Goal: Information Seeking & Learning: Learn about a topic

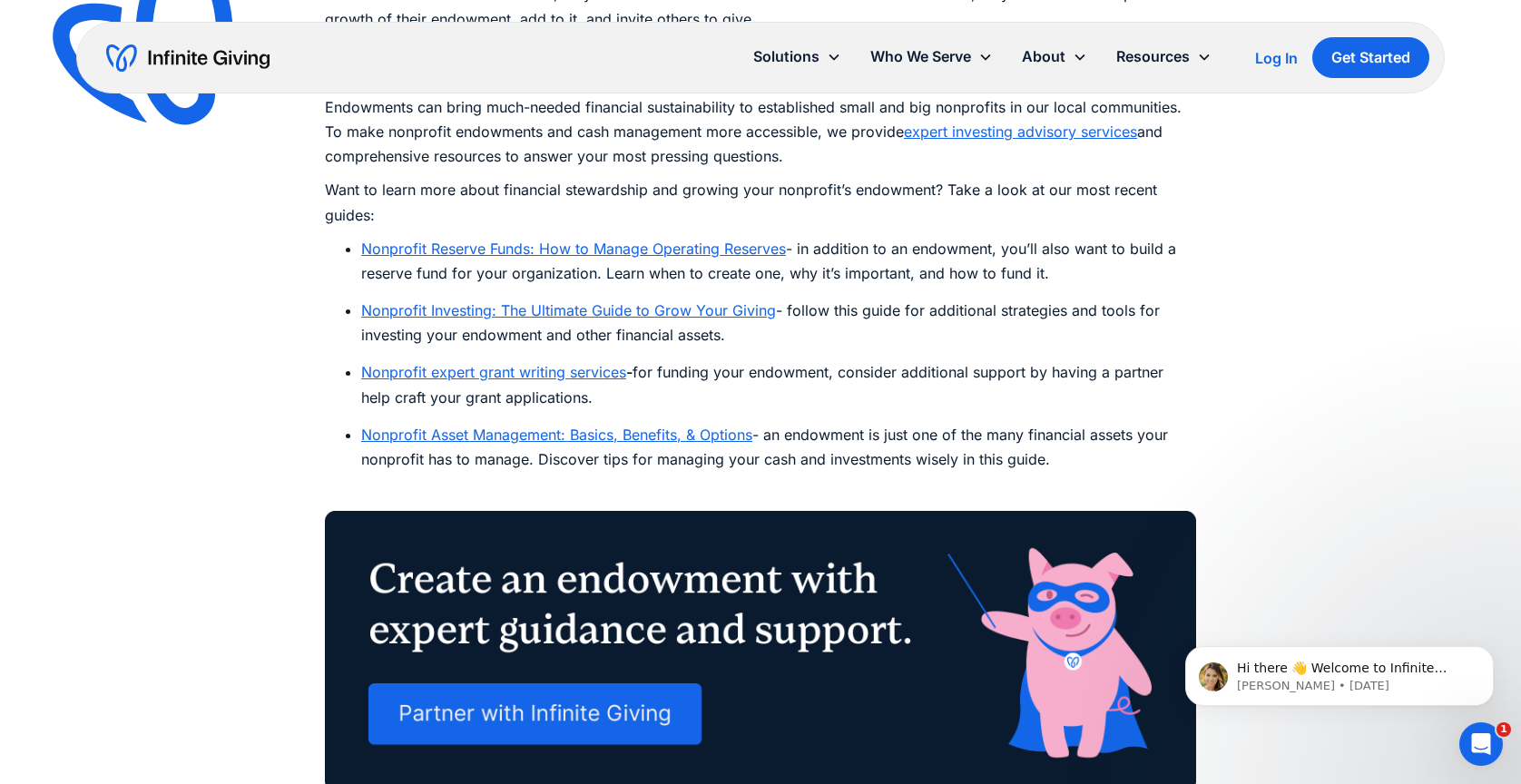
scroll to position [10420, 0]
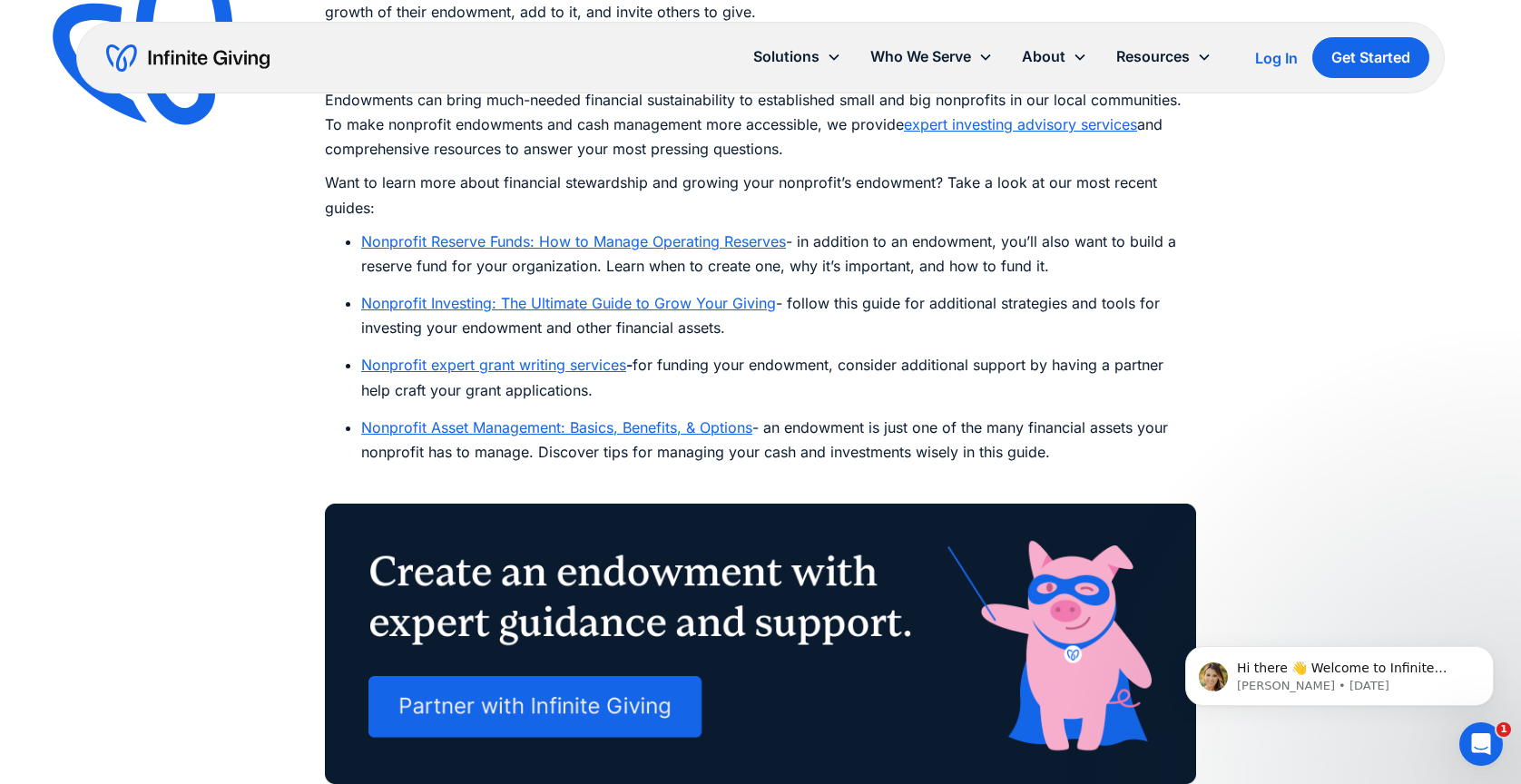
click at [674, 304] on link "Nonprofit Investing: The Ultimate Guide to Grow Your Giving" at bounding box center [568, 303] width 415 height 19
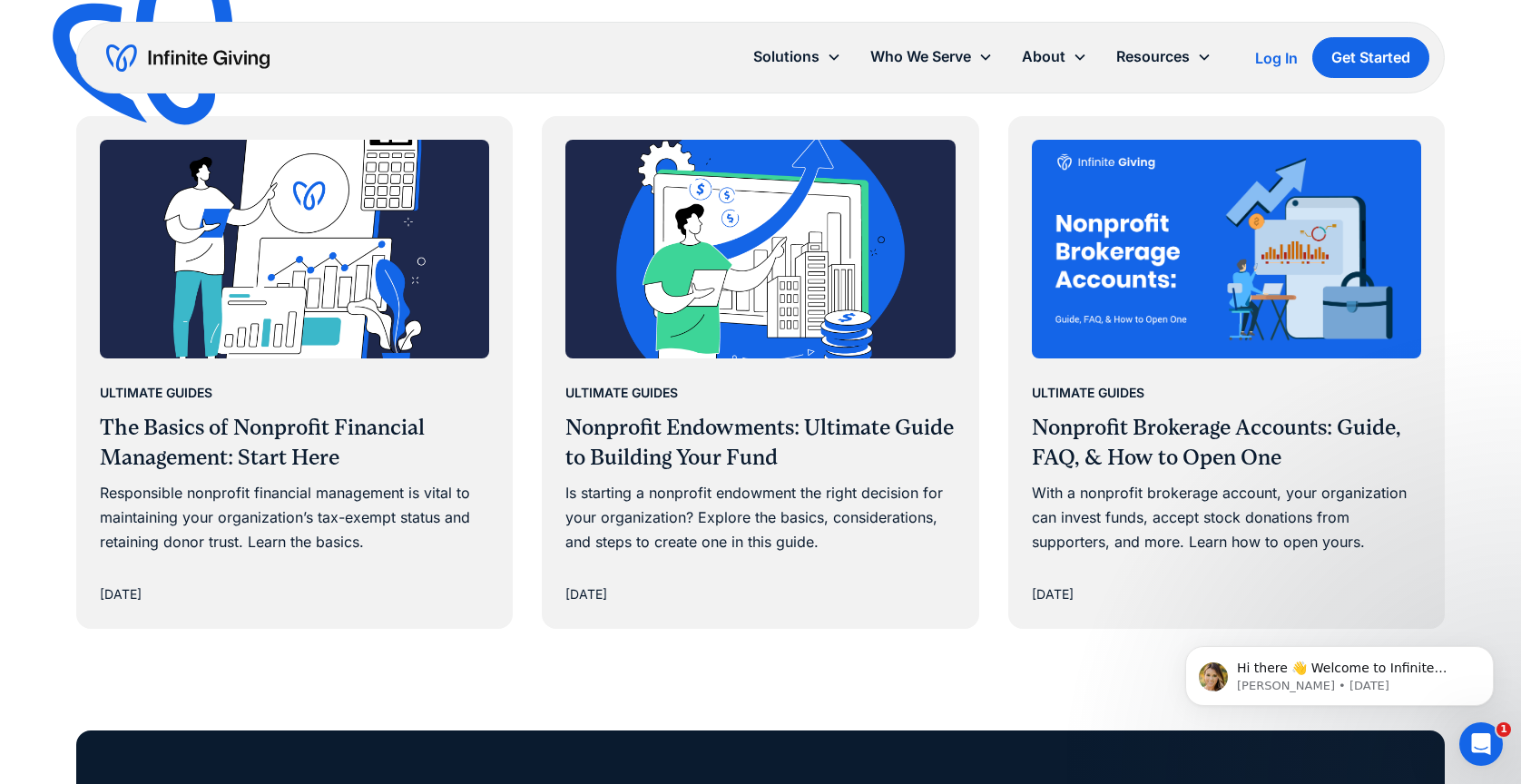
scroll to position [14682, 0]
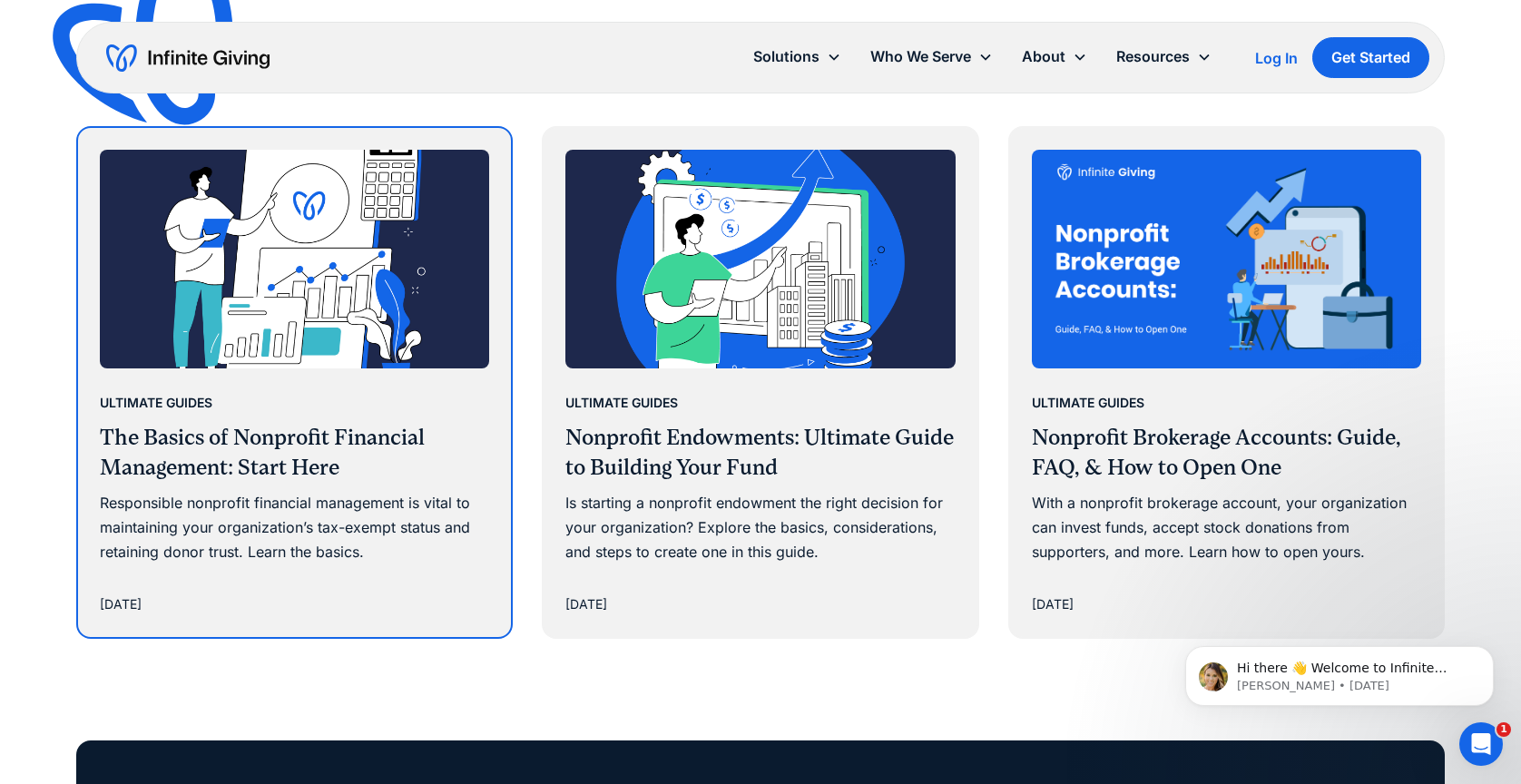
click at [276, 423] on h3 "The Basics of Nonprofit Financial Management: Start Here" at bounding box center [294, 454] width 389 height 61
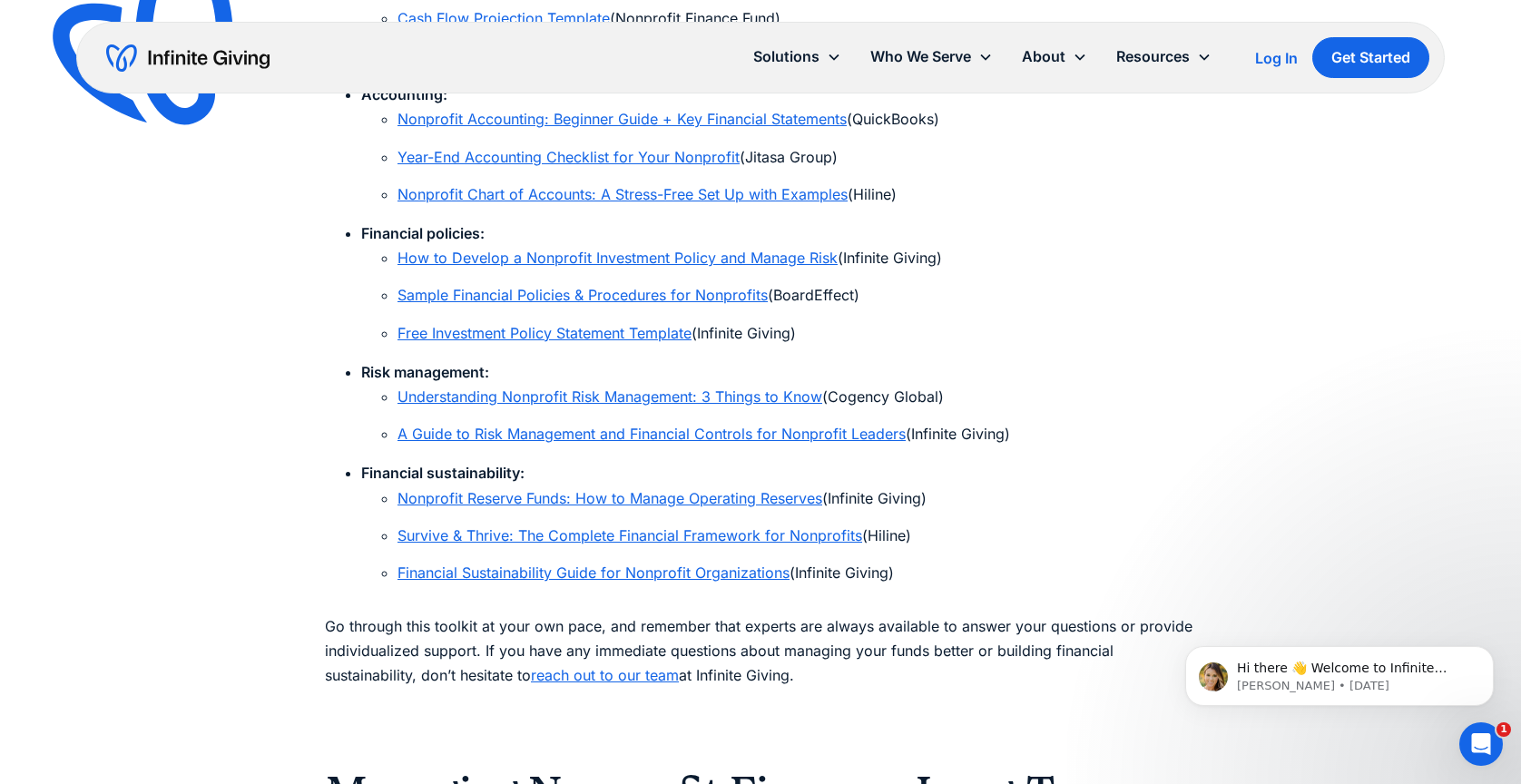
scroll to position [12621, 0]
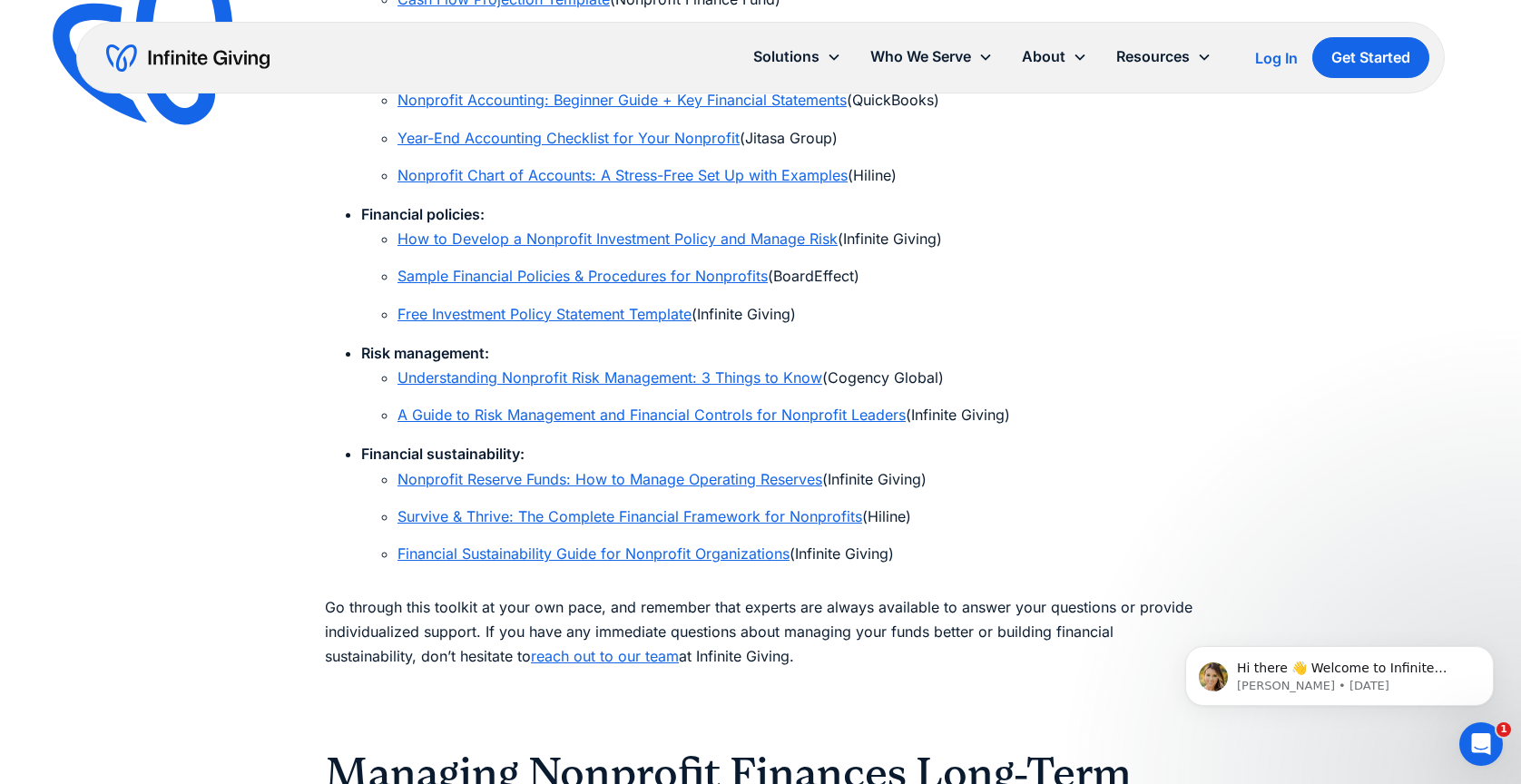
click at [661, 470] on link "Nonprofit Reserve Funds: How to Manage Operating Reserves" at bounding box center [610, 479] width 424 height 19
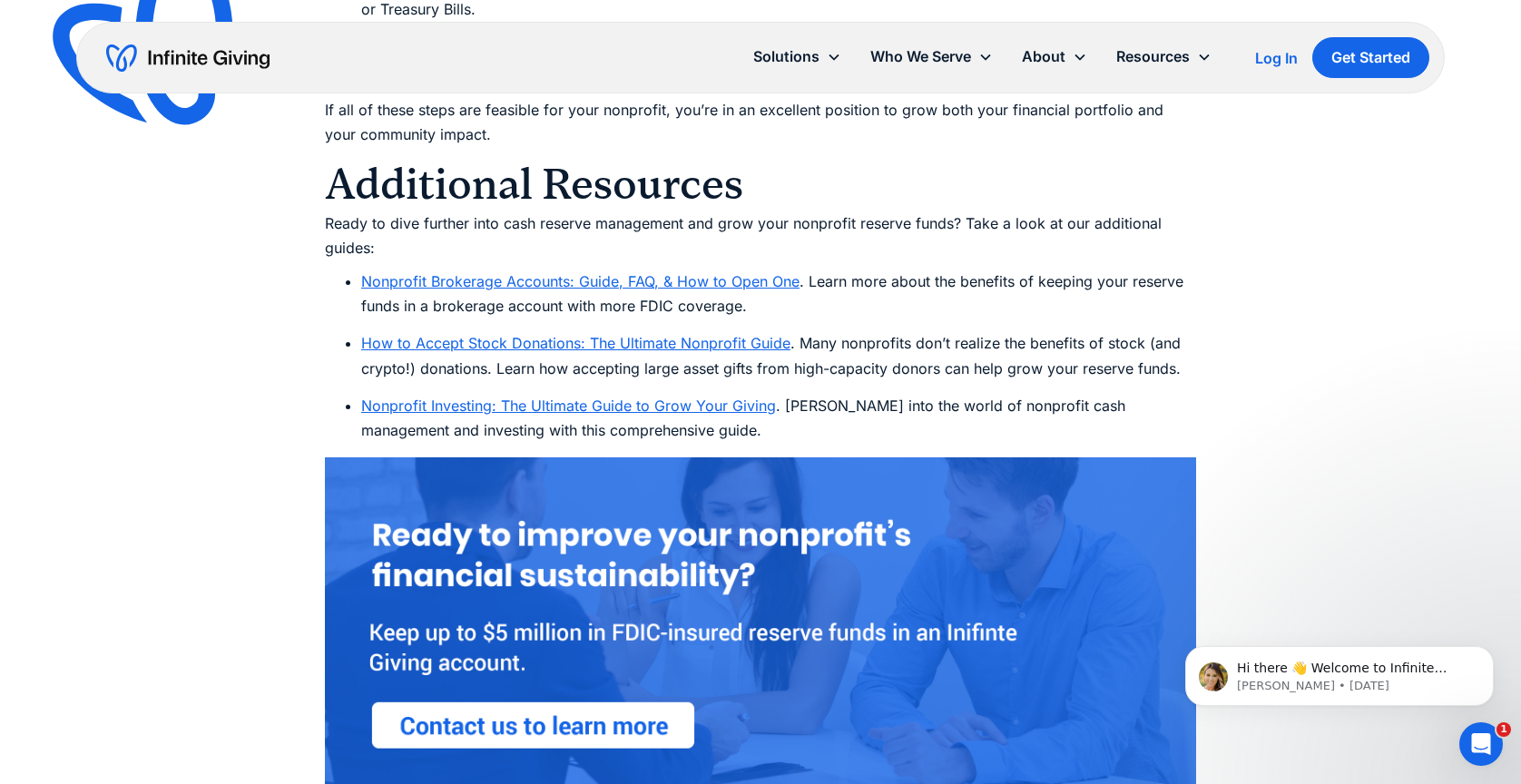
scroll to position [9116, 0]
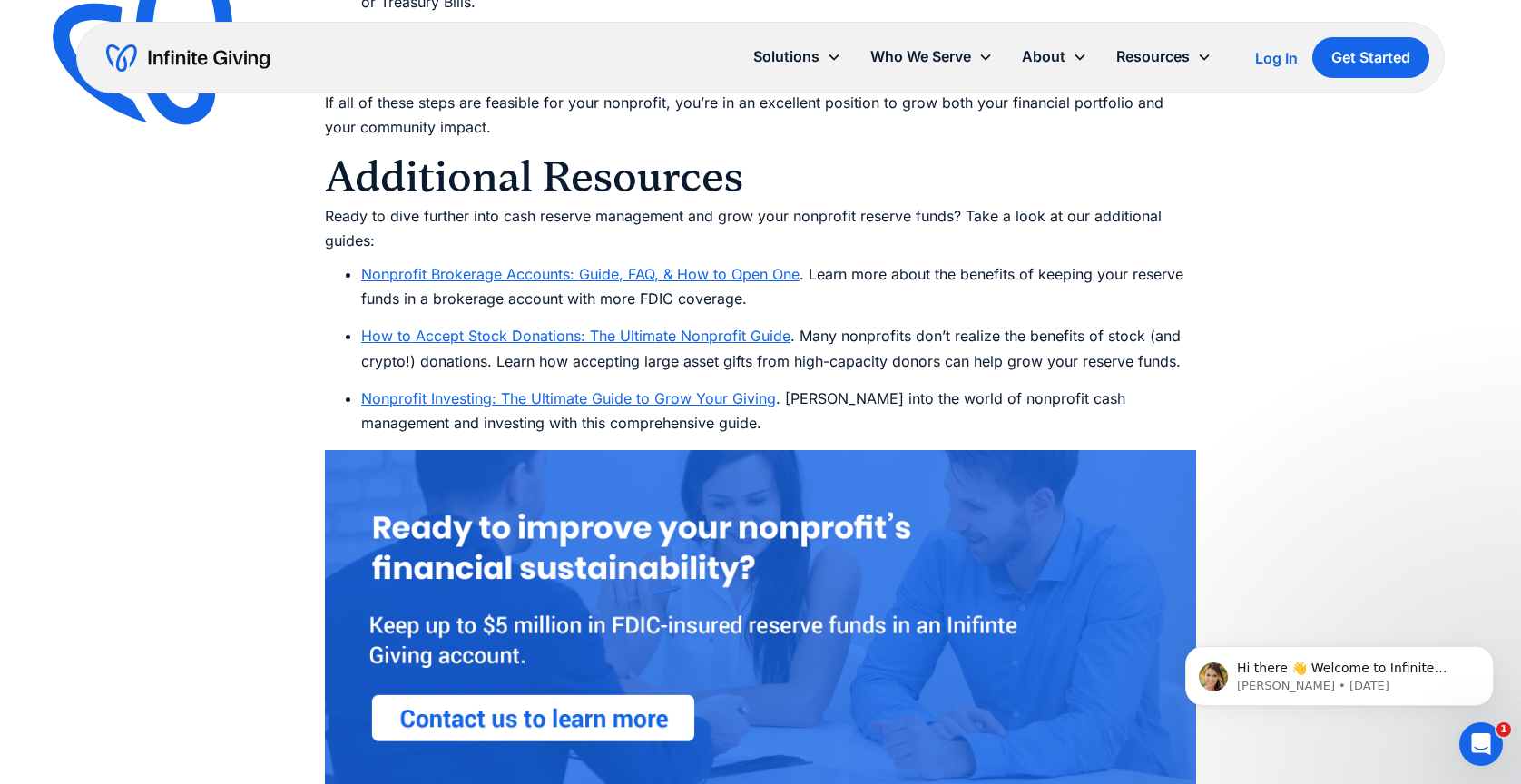
click at [600, 283] on link "Nonprofit Brokerage Accounts: Guide, FAQ, & How to Open One" at bounding box center [580, 273] width 438 height 19
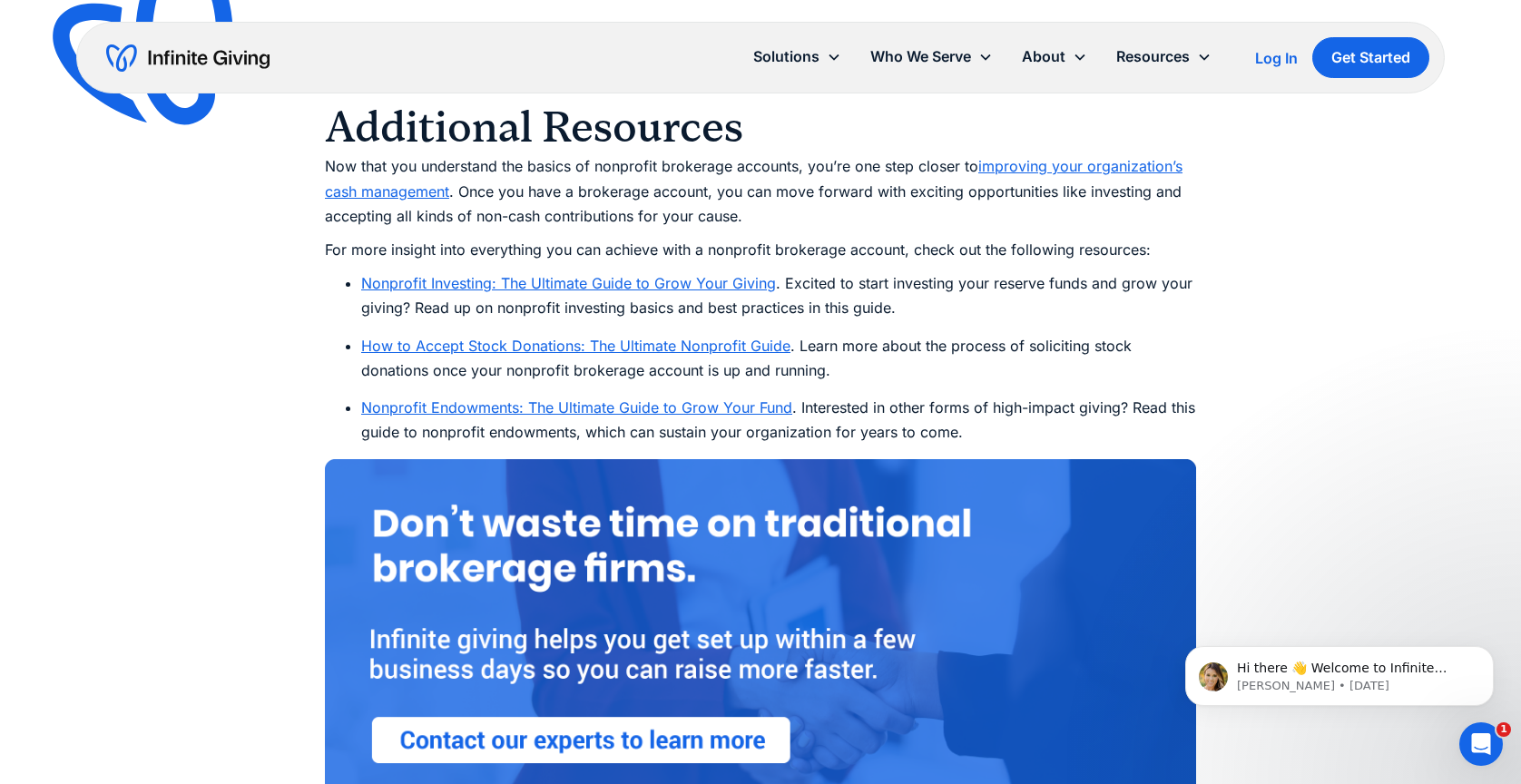
scroll to position [10242, 0]
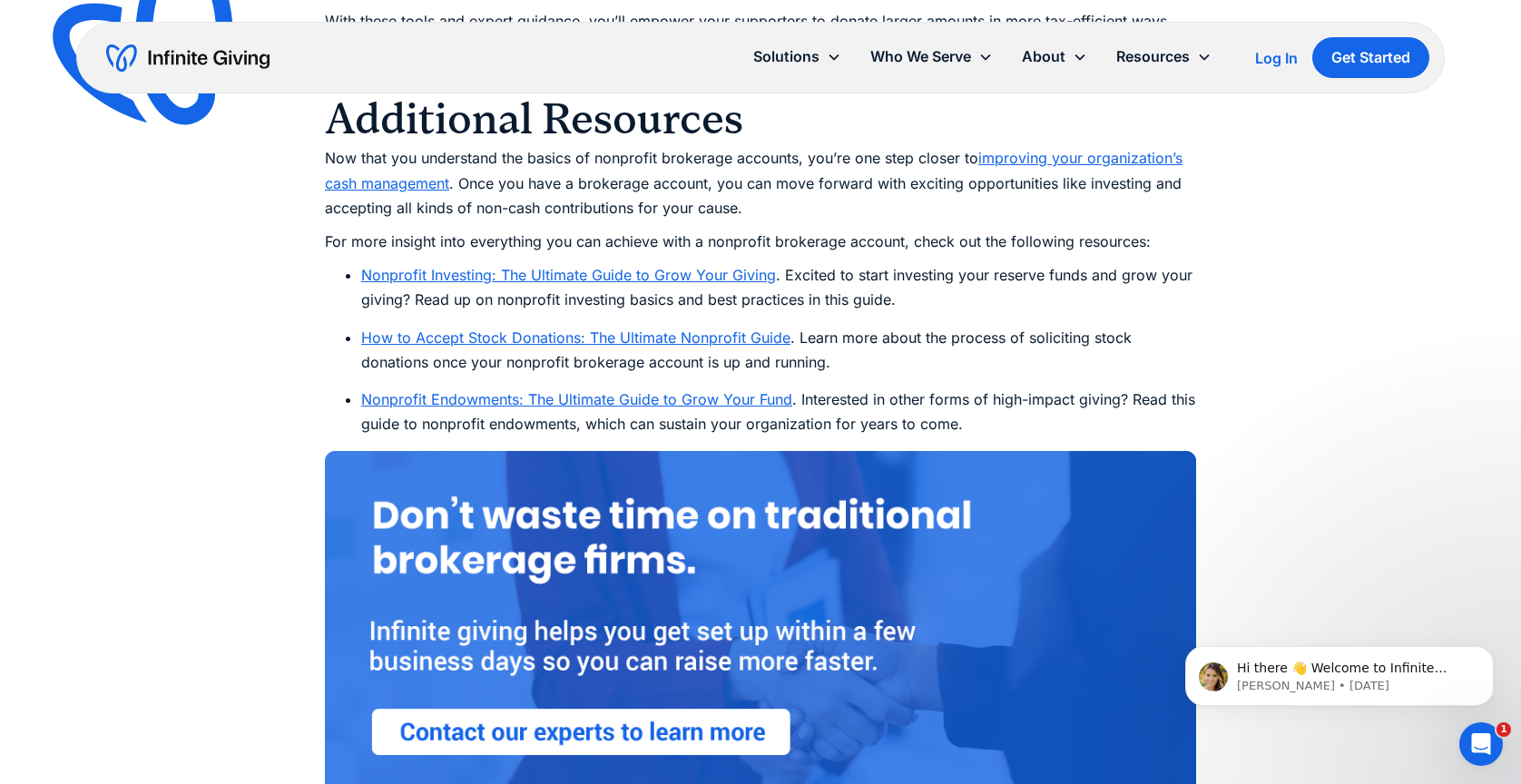
click at [645, 402] on link "Nonprofit Endowments: The Ultimate Guide to Grow Your Fund" at bounding box center [577, 399] width 431 height 19
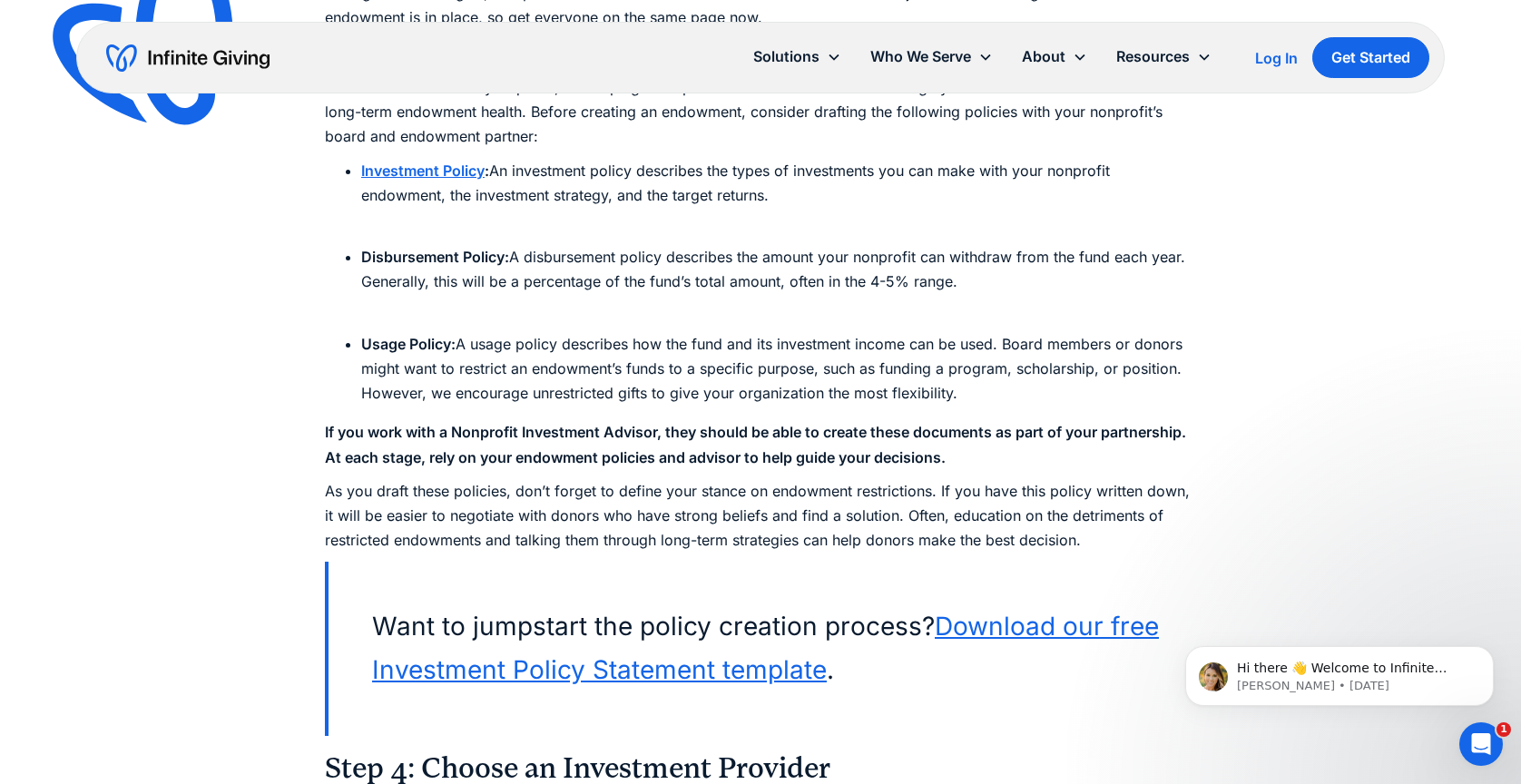
scroll to position [7770, 0]
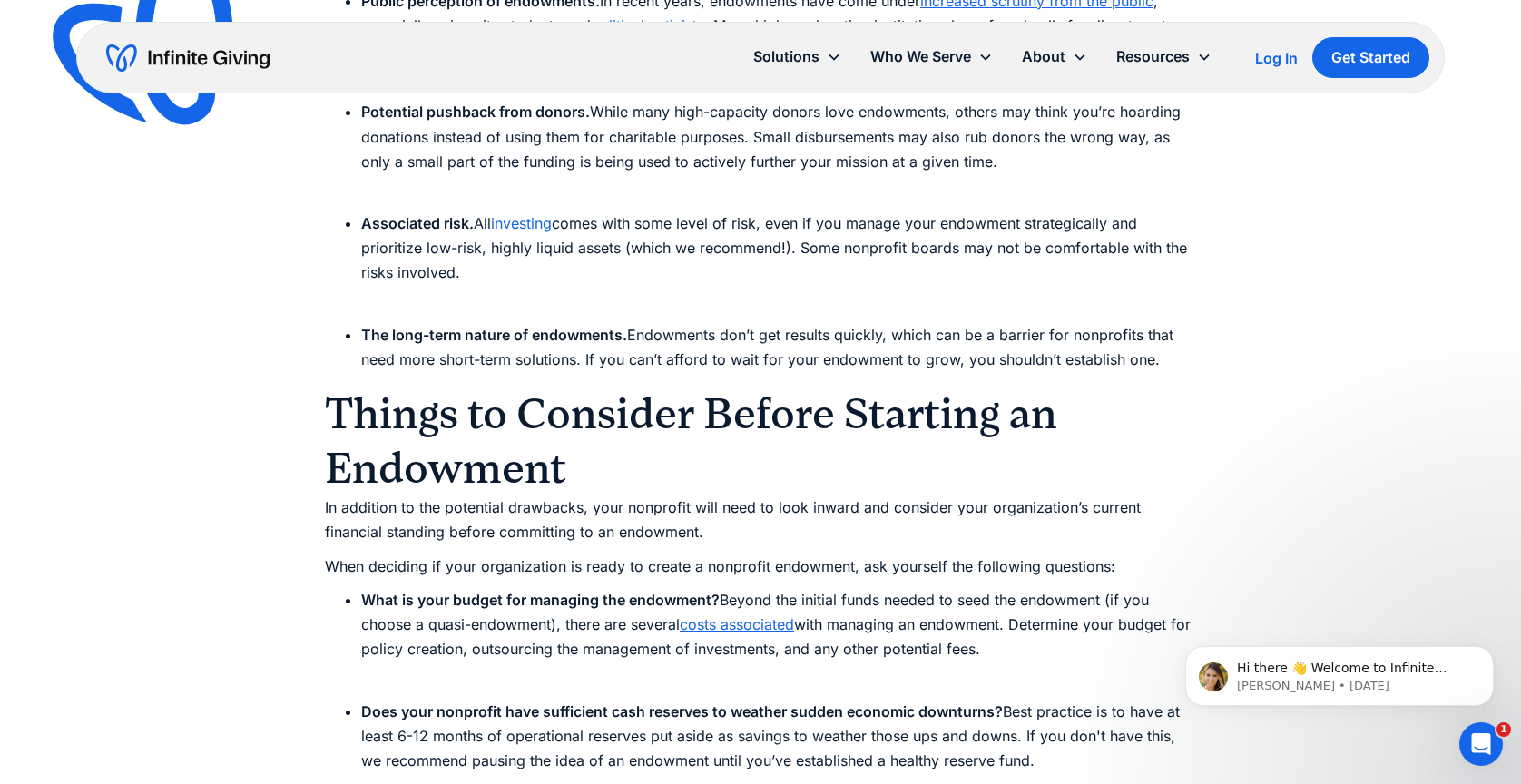
scroll to position [5425, 0]
